Goal: Transaction & Acquisition: Download file/media

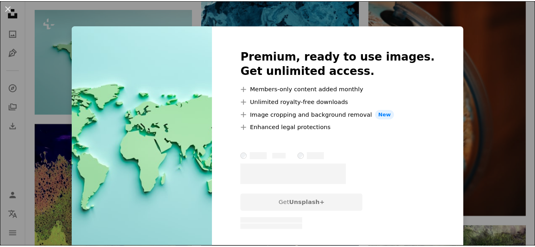
scroll to position [438, 0]
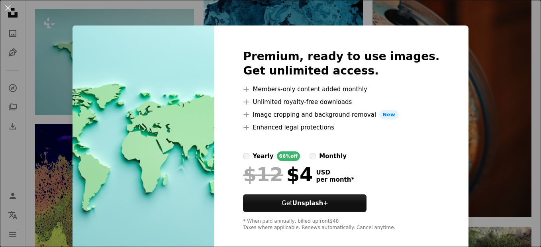
click at [112, 20] on div "An X shape Premium, ready to use images. Get unlimited access. A plus sign Memb…" at bounding box center [270, 123] width 541 height 247
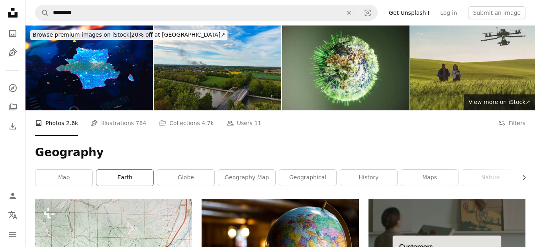
click at [125, 176] on link "earth" at bounding box center [124, 178] width 57 height 16
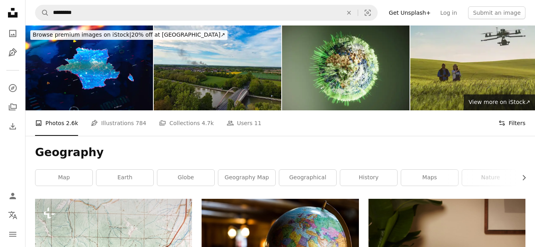
click at [521, 133] on button "Filters Filters" at bounding box center [511, 122] width 27 height 25
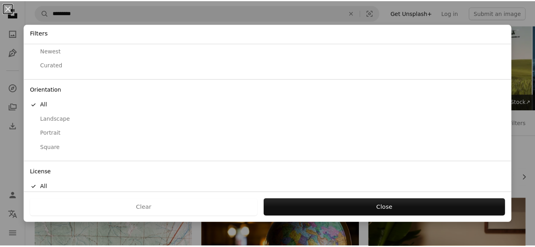
scroll to position [69, 0]
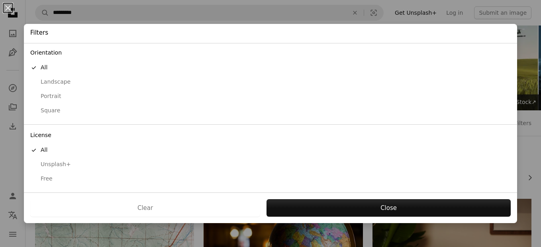
click at [47, 177] on div "Free" at bounding box center [270, 179] width 480 height 8
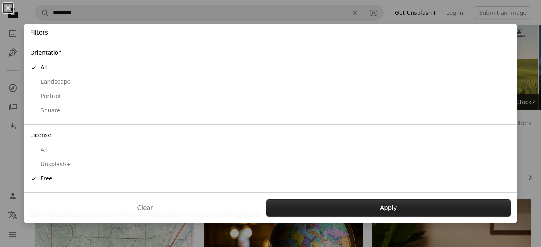
click at [345, 204] on button "Apply" at bounding box center [388, 208] width 245 height 18
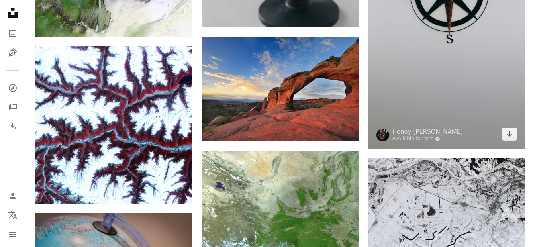
scroll to position [876, 0]
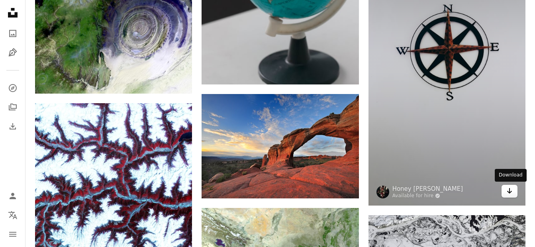
click at [505, 190] on link "Arrow pointing down" at bounding box center [510, 191] width 16 height 13
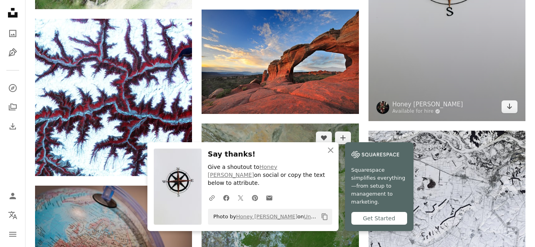
scroll to position [1036, 0]
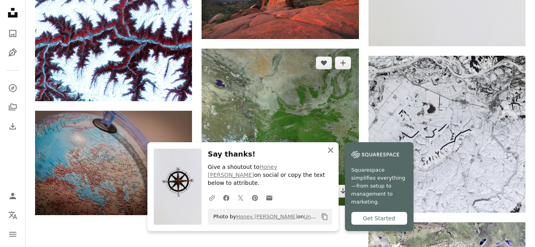
drag, startPoint x: 329, startPoint y: 156, endPoint x: 269, endPoint y: 141, distance: 61.9
click at [329, 155] on icon "An X shape" at bounding box center [331, 150] width 10 height 10
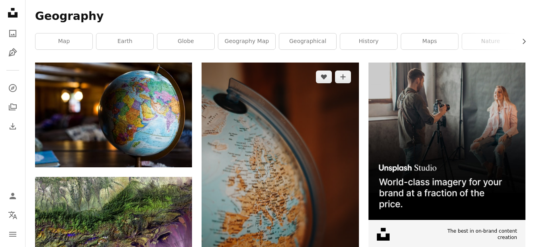
scroll to position [0, 0]
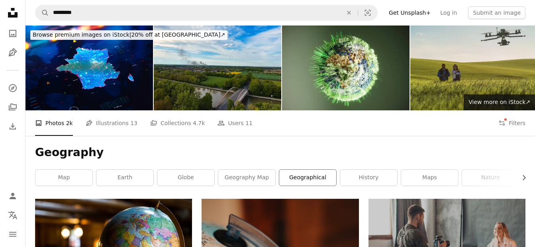
click at [305, 181] on link "geographical" at bounding box center [307, 178] width 57 height 16
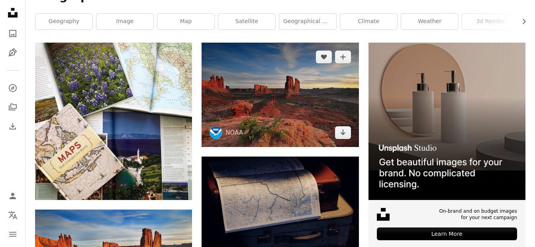
scroll to position [159, 0]
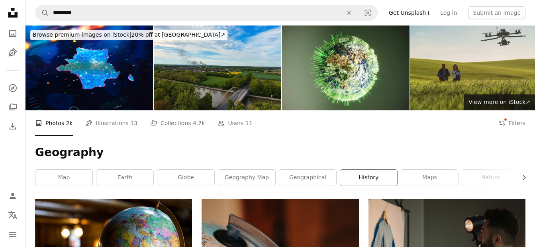
click at [369, 177] on link "history" at bounding box center [368, 178] width 57 height 16
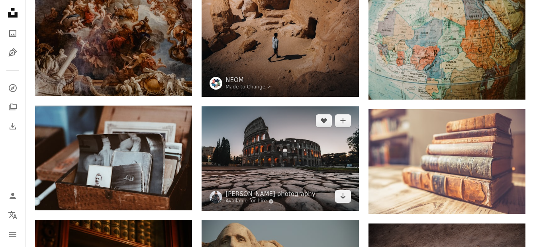
scroll to position [438, 0]
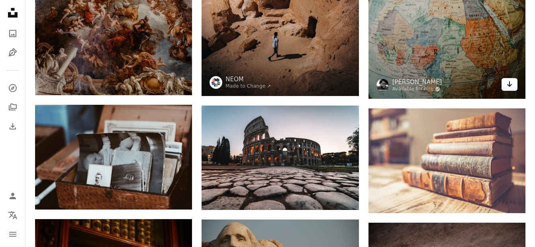
click at [505, 87] on link "Arrow pointing down" at bounding box center [510, 84] width 16 height 13
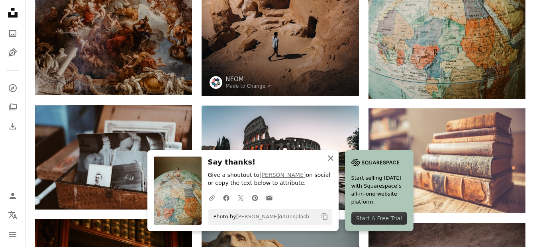
drag, startPoint x: 331, startPoint y: 158, endPoint x: 320, endPoint y: 159, distance: 11.2
click at [331, 158] on icon "An X shape" at bounding box center [331, 158] width 10 height 10
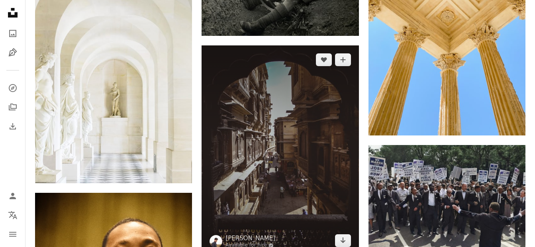
scroll to position [2550, 0]
